Goal: Contribute content: Add original content to the website for others to see

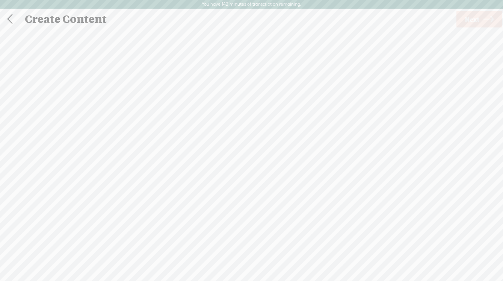
scroll to position [0, 0]
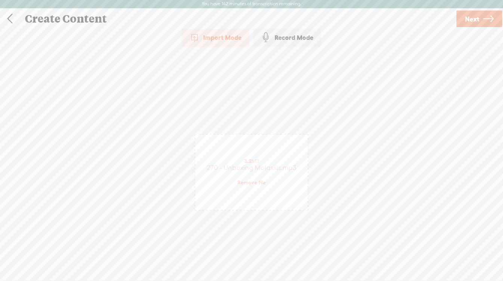
click at [482, 20] on link "Next" at bounding box center [479, 19] width 46 height 17
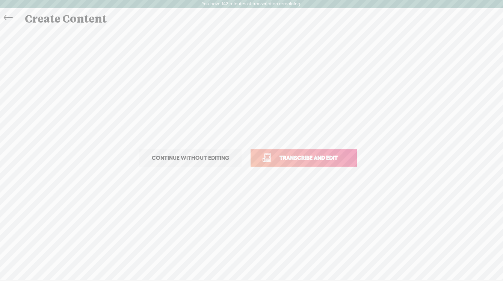
click at [305, 158] on span "Transcribe and edit" at bounding box center [309, 157] width 74 height 9
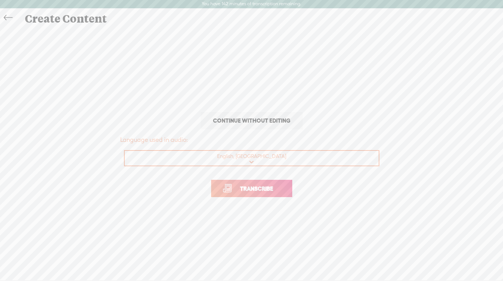
click at [265, 183] on link "Transcribe" at bounding box center [251, 188] width 81 height 17
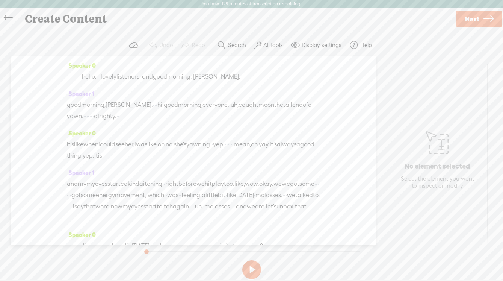
drag, startPoint x: 110, startPoint y: 77, endPoint x: 69, endPoint y: 77, distance: 40.6
click at [69, 77] on div "· · · · · · · · · · hello, · · · lovely listeners, · and good morning, · [PERSO…" at bounding box center [193, 76] width 253 height 11
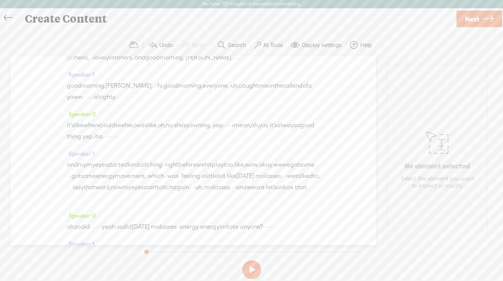
scroll to position [22, 0]
drag, startPoint x: 197, startPoint y: 134, endPoint x: 292, endPoint y: 133, distance: 95.0
click at [292, 133] on div "it's like when i could see her, i was like, oh, no. she's yawning. · yep. · · ·…" at bounding box center [193, 128] width 253 height 23
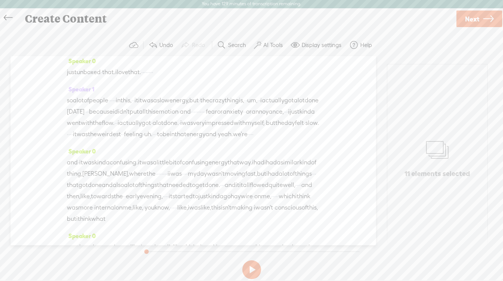
scroll to position [232, 0]
click at [252, 138] on span "·" at bounding box center [253, 132] width 2 height 11
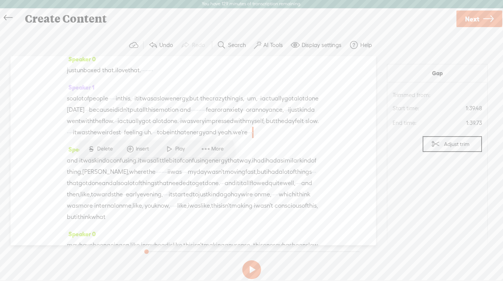
click at [252, 138] on span "·" at bounding box center [253, 132] width 2 height 11
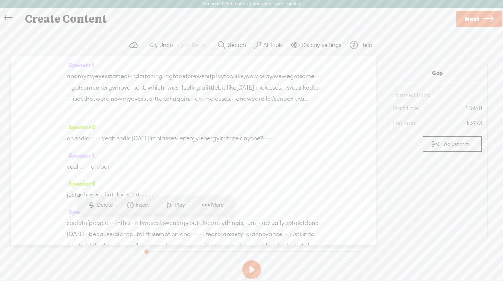
scroll to position [0, 0]
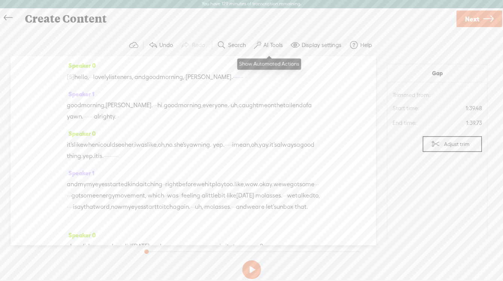
click at [272, 45] on label "AI Tools" at bounding box center [273, 45] width 20 height 8
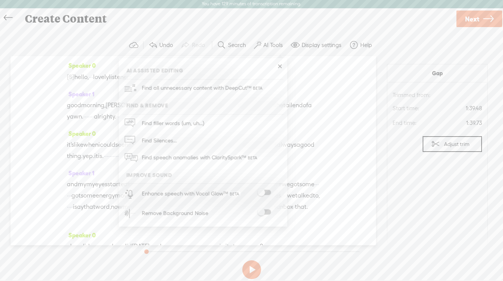
click at [267, 209] on span at bounding box center [264, 211] width 14 height 5
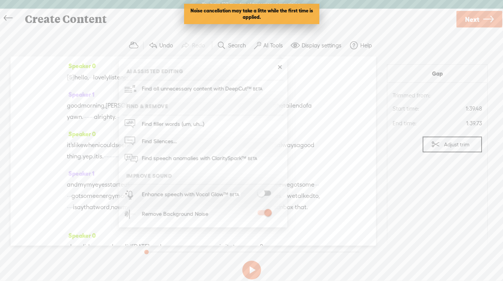
click at [466, 23] on span "Next" at bounding box center [472, 19] width 14 height 19
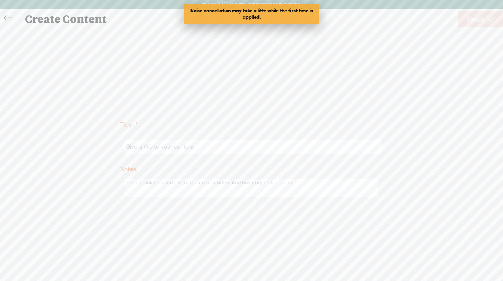
click at [148, 148] on input "text" at bounding box center [252, 146] width 257 height 15
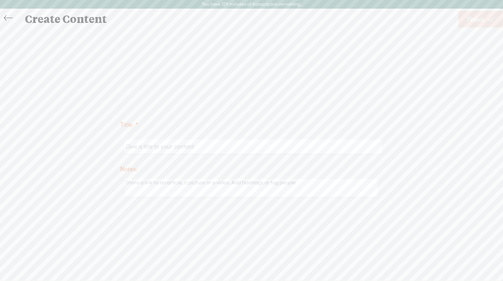
paste input "270 - Unboxing Molassis"
click at [225, 151] on input "270 - Unboxing Molassis" at bounding box center [252, 146] width 257 height 15
click at [178, 148] on input "270 - Unboxing Molassis" at bounding box center [252, 146] width 257 height 15
click at [177, 144] on input "270 - Unboxing Molassis" at bounding box center [252, 146] width 257 height 15
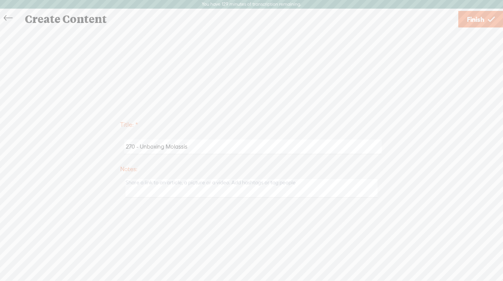
click at [177, 144] on input "270 - Unboxing Molassis" at bounding box center [252, 146] width 257 height 15
click at [180, 146] on input "270 - Unboxing Molassis" at bounding box center [252, 146] width 257 height 15
paste input "e"
type input "270 - Unboxing Molasses"
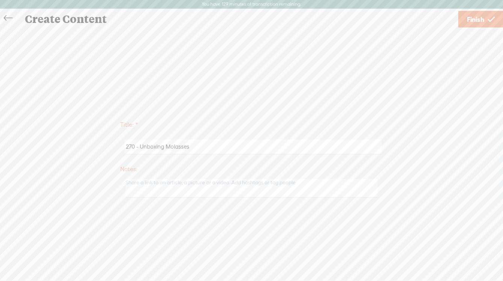
click at [468, 20] on span "Finish" at bounding box center [475, 19] width 17 height 19
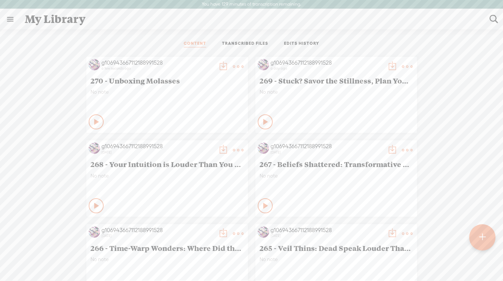
click at [234, 65] on t at bounding box center [238, 66] width 11 height 11
click at [180, 92] on link "Edit" at bounding box center [202, 91] width 75 height 17
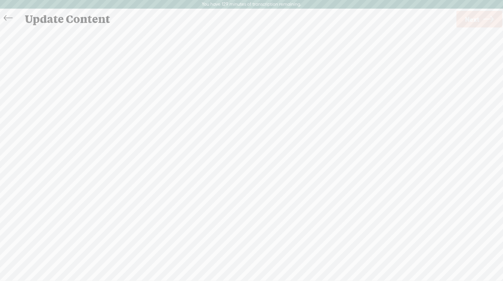
scroll to position [0, 0]
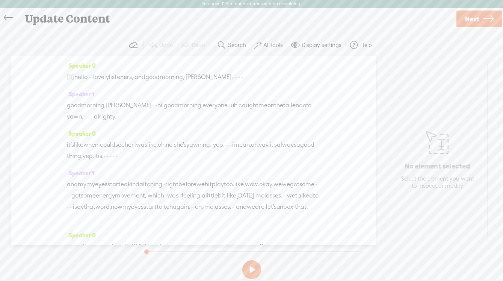
click at [468, 23] on span "Next" at bounding box center [472, 18] width 14 height 19
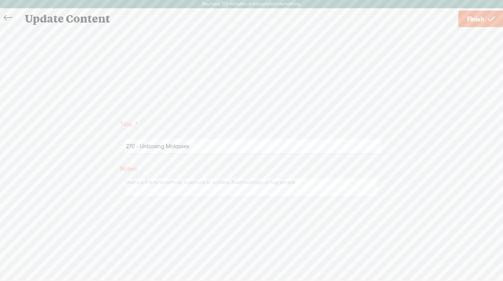
drag, startPoint x: 141, startPoint y: 146, endPoint x: 226, endPoint y: 146, distance: 84.9
click at [226, 146] on input "270 - Unboxing Molasses" at bounding box center [252, 146] width 257 height 15
paste input "Resist Nothing: Play in the Molasses Flow."
type input "270 - Resist Nothing: Play in the Molasses Flow"
click at [484, 20] on link "Finish" at bounding box center [480, 19] width 45 height 17
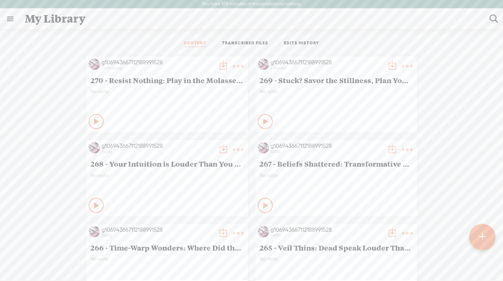
click at [222, 66] on t at bounding box center [223, 66] width 11 height 11
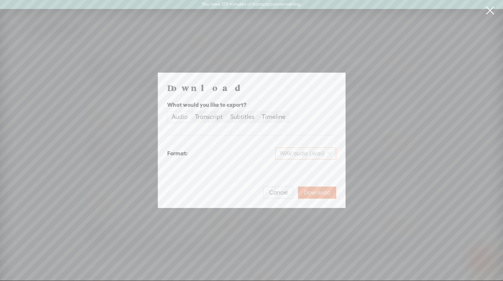
click at [299, 153] on span "WAV audio (.wav)" at bounding box center [306, 153] width 52 height 11
click at [293, 166] on div "MP3 audio (.mp3)" at bounding box center [299, 169] width 61 height 8
click at [318, 193] on span "Download" at bounding box center [317, 193] width 26 height 8
